Goal: Entertainment & Leisure: Browse casually

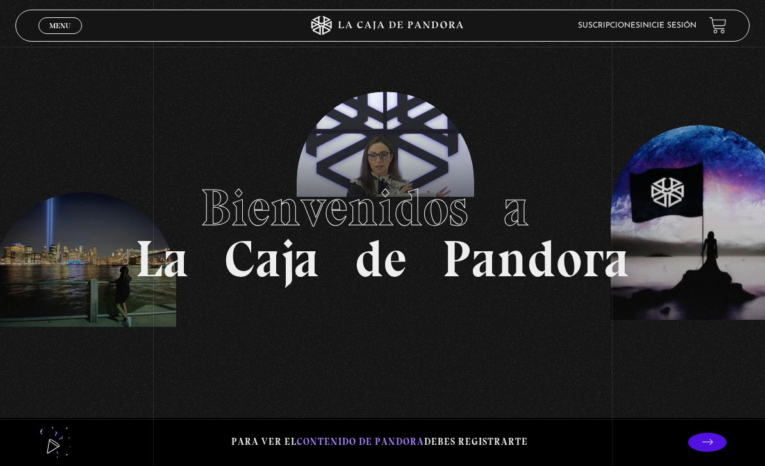
click at [675, 27] on link "Inicie sesión" at bounding box center [668, 26] width 56 height 8
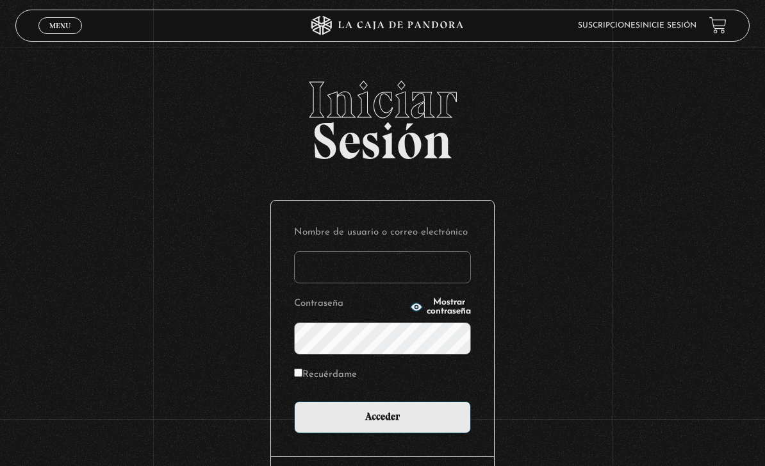
type input "Ali_02"
click at [383, 424] on input "Acceder" at bounding box center [382, 417] width 177 height 32
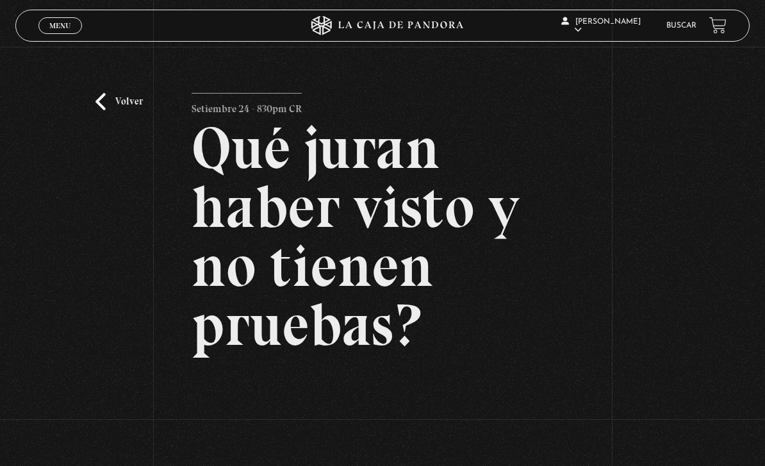
click at [92, 116] on div "Volver Setiembre 24 - 830pm CR Qué juran haber visto y no tienen pruebas?" at bounding box center [382, 331] width 765 height 568
click at [104, 110] on link "Volver" at bounding box center [118, 101] width 47 height 17
